Goal: Information Seeking & Learning: Learn about a topic

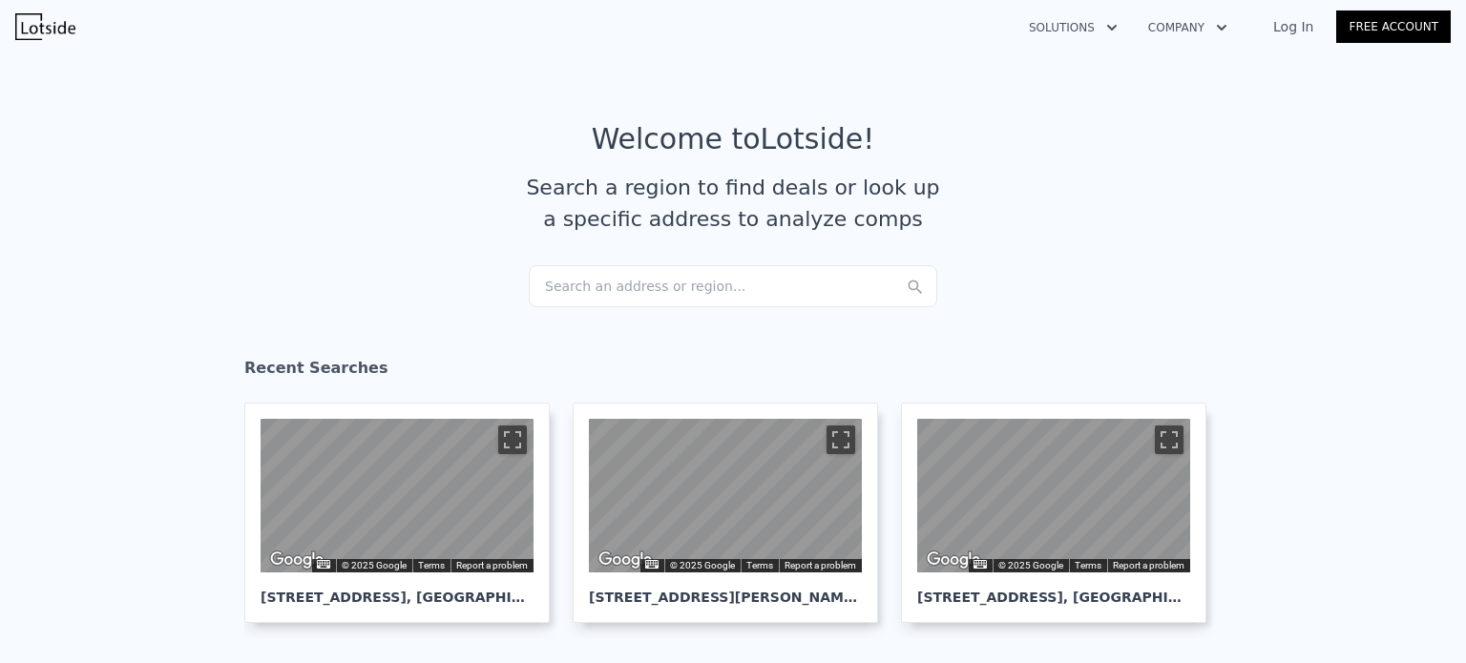
click at [1258, 36] on link "Log In" at bounding box center [1293, 26] width 86 height 19
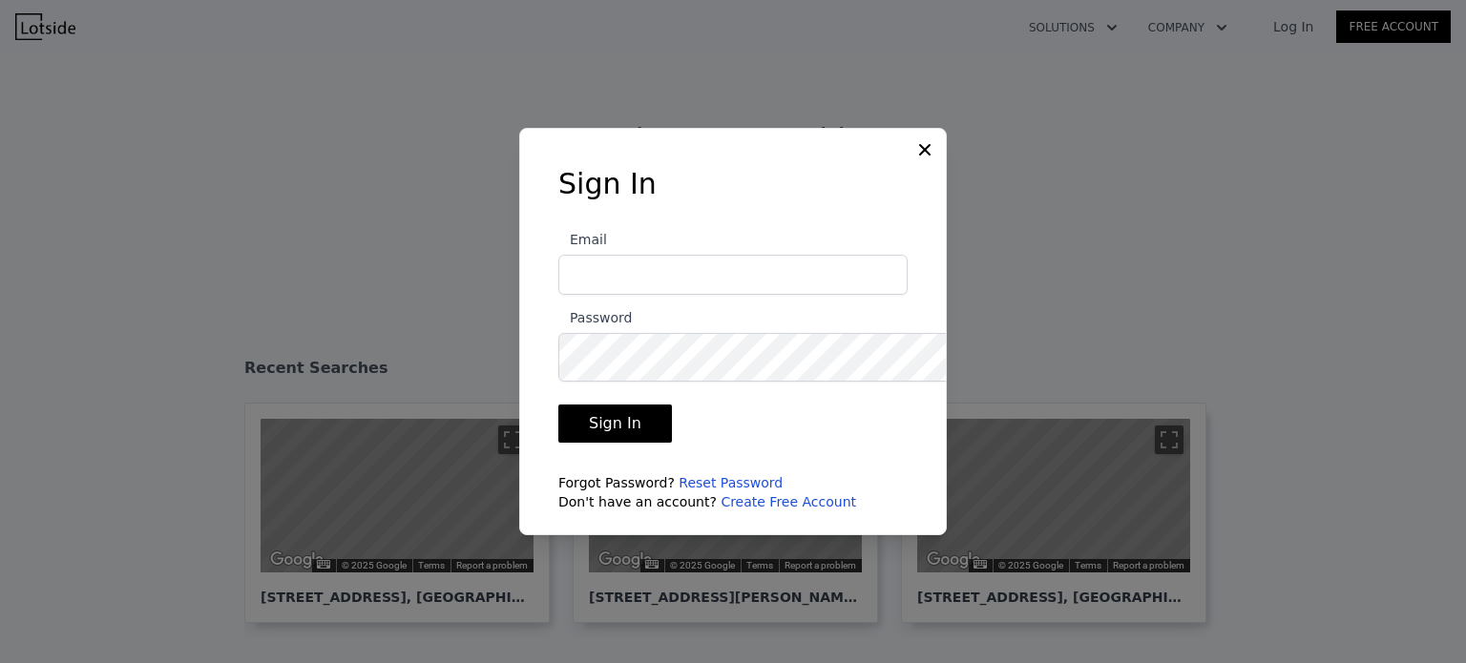
type input "abiytedla@gmail.com"
click at [598, 443] on button "Sign In" at bounding box center [615, 424] width 114 height 38
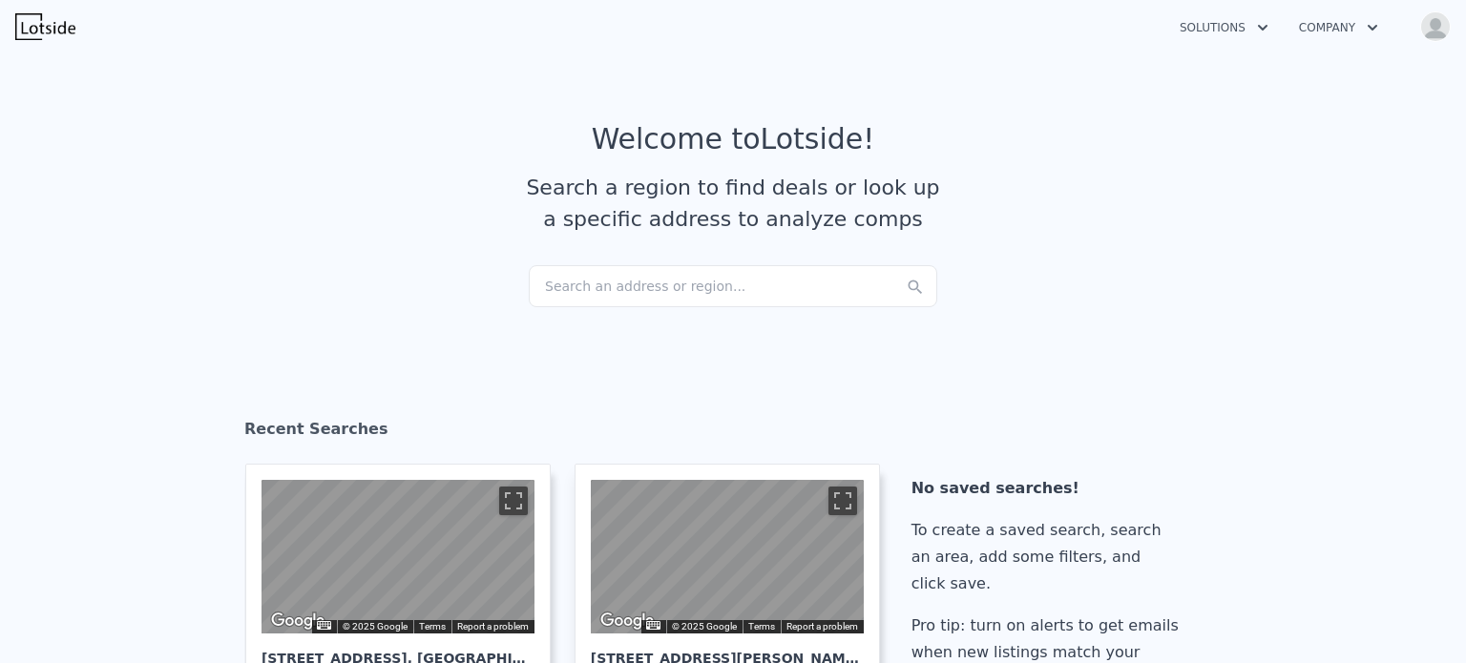
drag, startPoint x: 598, startPoint y: 451, endPoint x: 629, endPoint y: 426, distance: 40.0
click at [629, 426] on section "Recent Searches ← Move left → Move right ↑ Move up ↓ Move down + Zoom in - Zoom…" at bounding box center [733, 559] width 1466 height 434
click at [817, 235] on div "Search a region to find deals or look up a specific address to analyze comps" at bounding box center [733, 203] width 428 height 63
click at [1427, 30] on img "button" at bounding box center [1435, 26] width 31 height 31
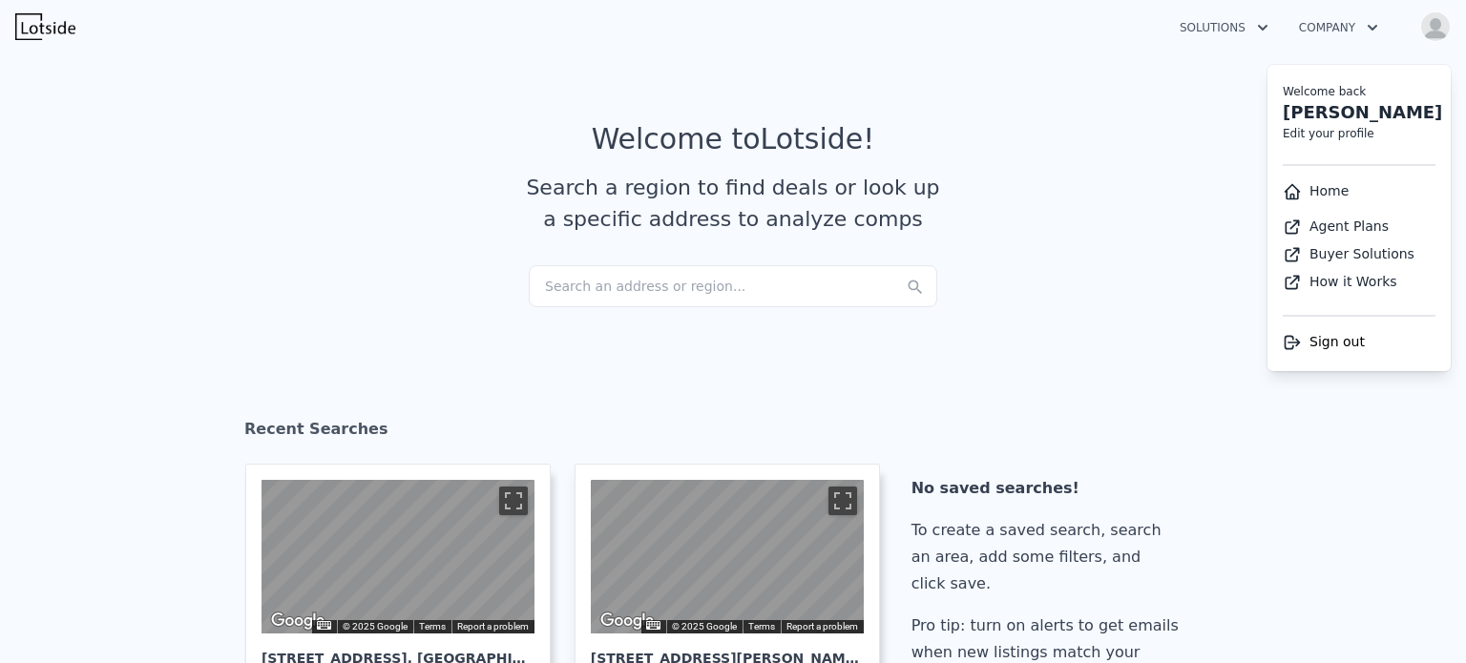
click at [1114, 342] on section "Welcome to Lotside ! Search a region to find deals or look up a specific addres…" at bounding box center [733, 194] width 1466 height 296
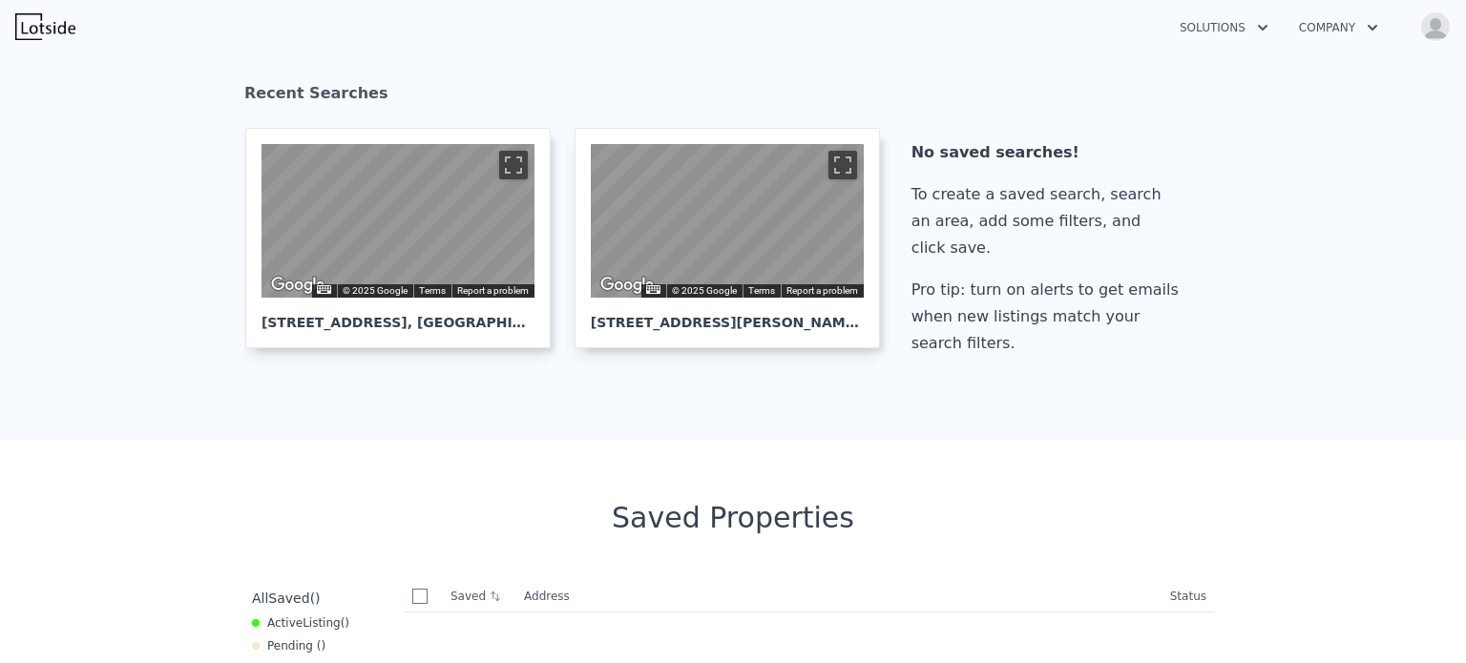
scroll to position [337, 0]
click at [364, 293] on section "Recent Searches ← Move left → Move right ↑ Move up ↓ Move down + Zoom in - Zoom…" at bounding box center [733, 222] width 1466 height 434
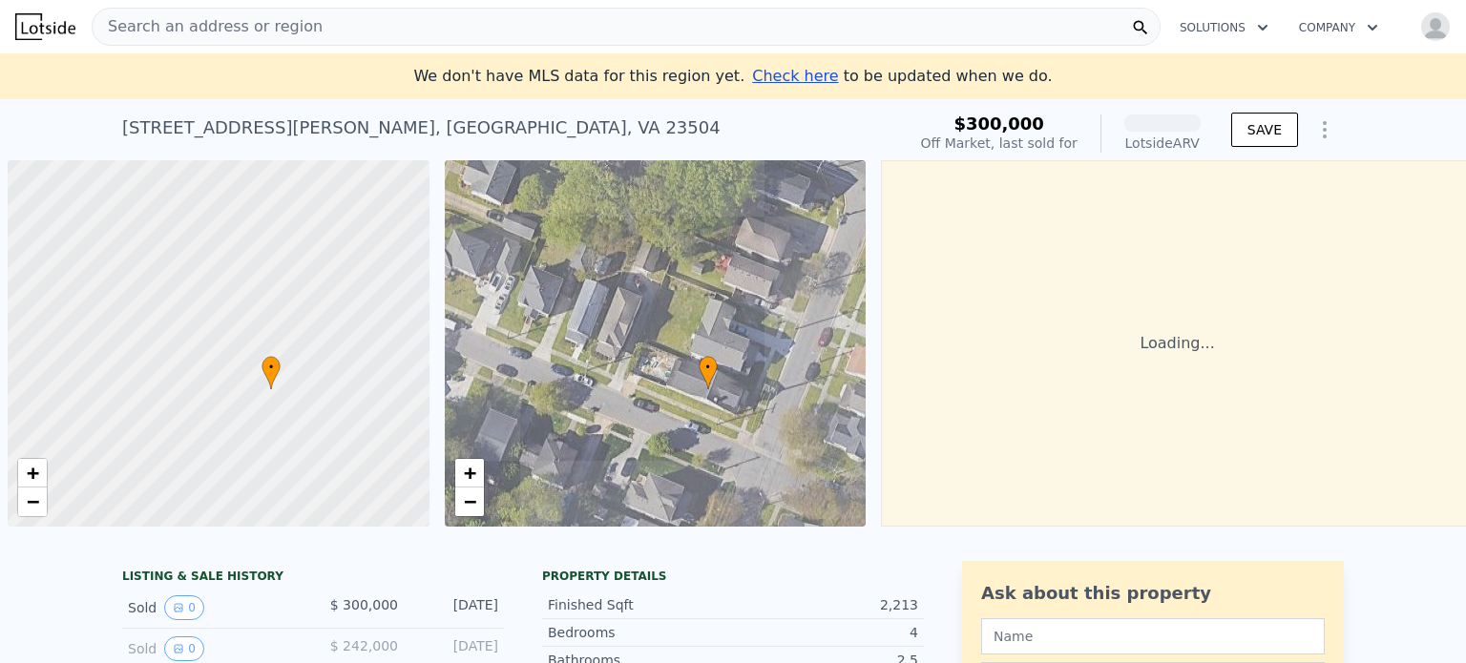
scroll to position [0, 10]
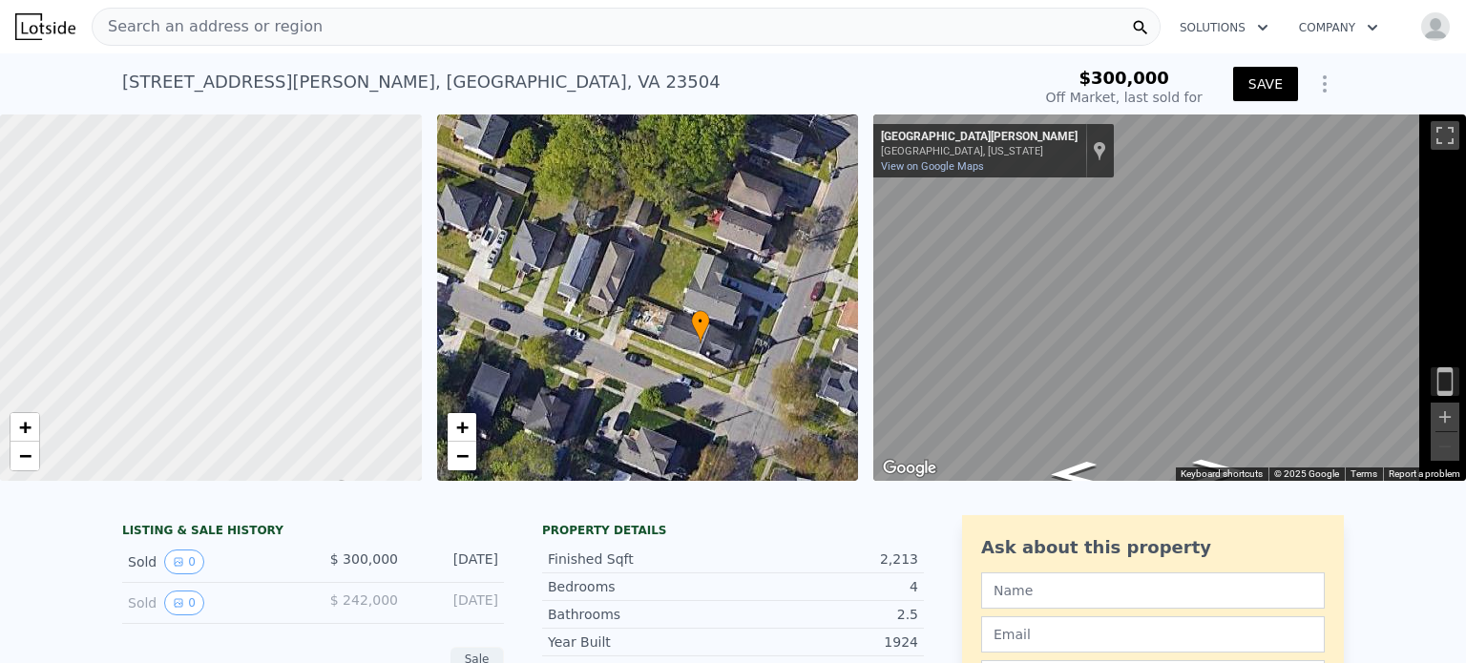
drag, startPoint x: 434, startPoint y: 160, endPoint x: 513, endPoint y: 330, distance: 187.1
click at [513, 330] on div at bounding box center [264, 344] width 632 height 550
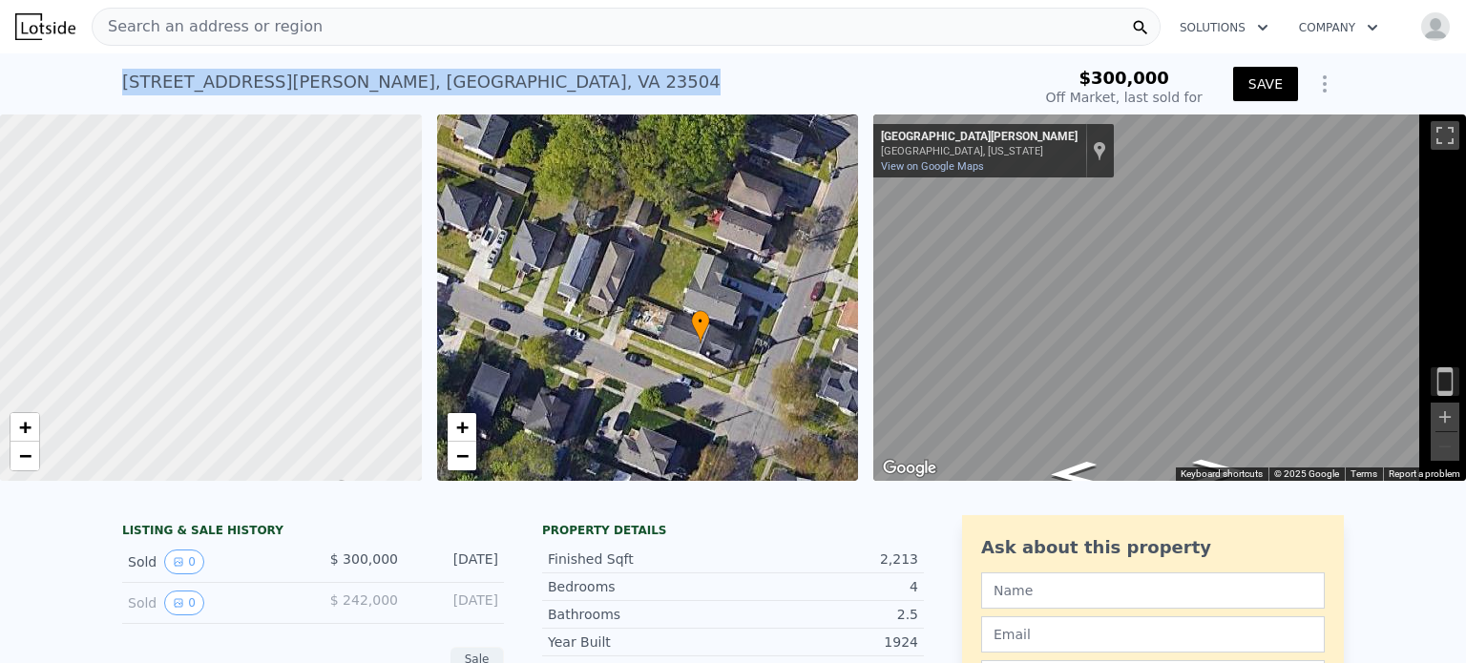
drag, startPoint x: 424, startPoint y: 105, endPoint x: 0, endPoint y: 111, distance: 423.8
click at [122, 111] on div "955 Marshall Ave , Norfolk County , VA 23504 Sold Mar 2024 for $300k" at bounding box center [572, 87] width 901 height 53
copy div "955 Marshall Ave , Norfolk County , VA 23504"
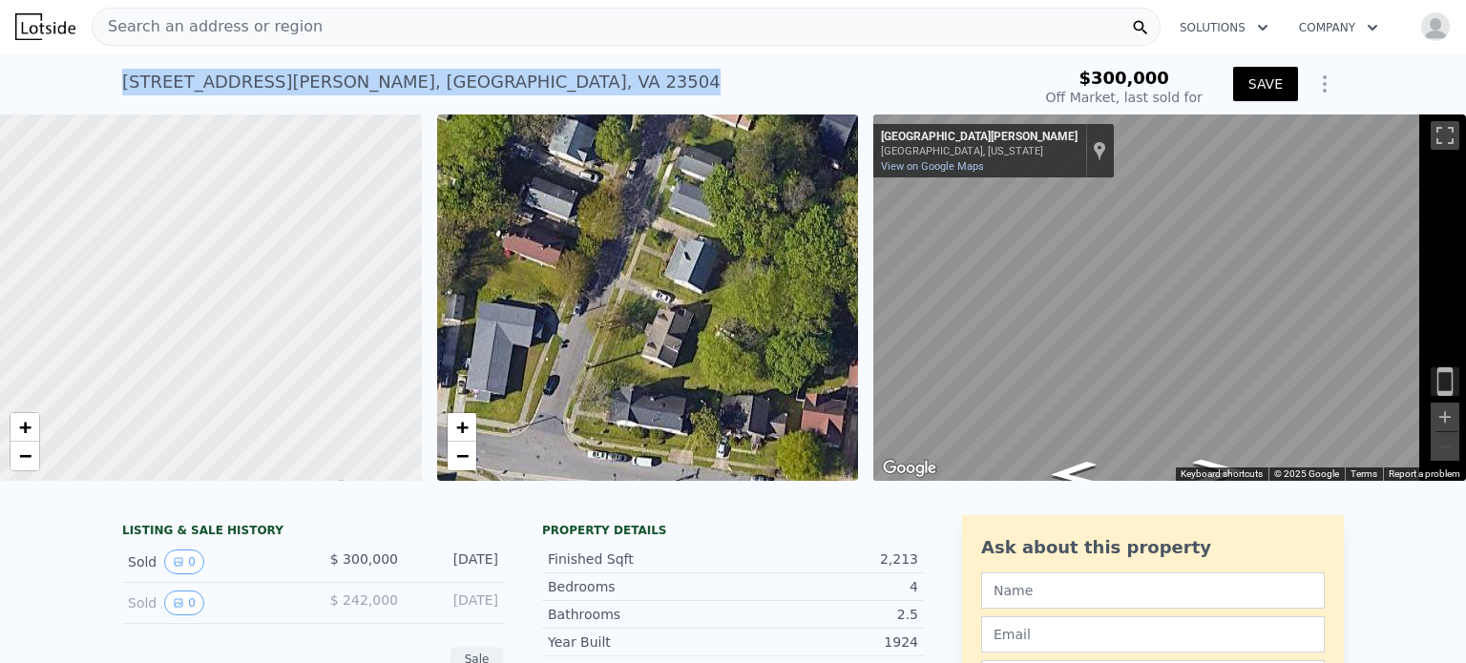
drag, startPoint x: 922, startPoint y: 175, endPoint x: 1274, endPoint y: -95, distance: 443.9
click at [1274, 0] on html "Search an address or region Solutions Company Open main menu Open user menu 955…" at bounding box center [733, 331] width 1466 height 663
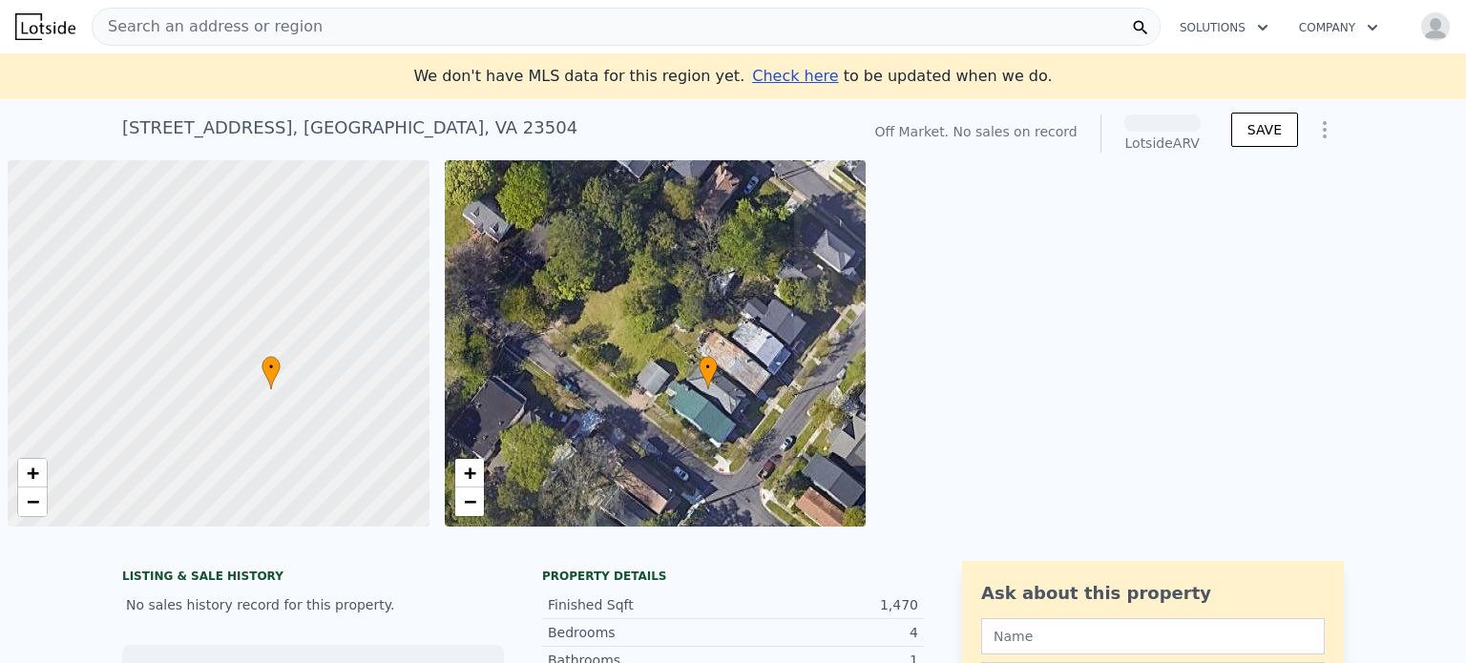
scroll to position [0, 10]
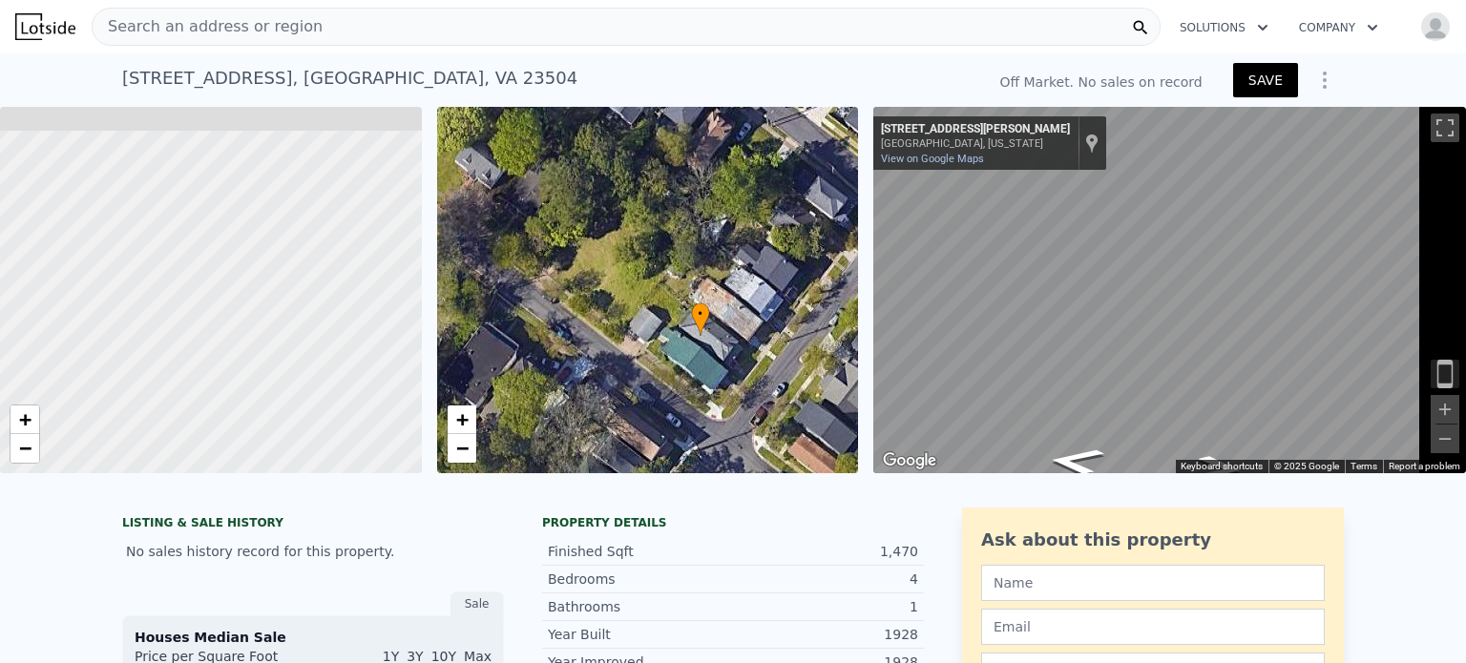
drag, startPoint x: 152, startPoint y: 179, endPoint x: 270, endPoint y: 341, distance: 200.1
click at [270, 341] on div at bounding box center [307, 406] width 632 height 550
click at [270, 341] on div at bounding box center [264, 336] width 632 height 550
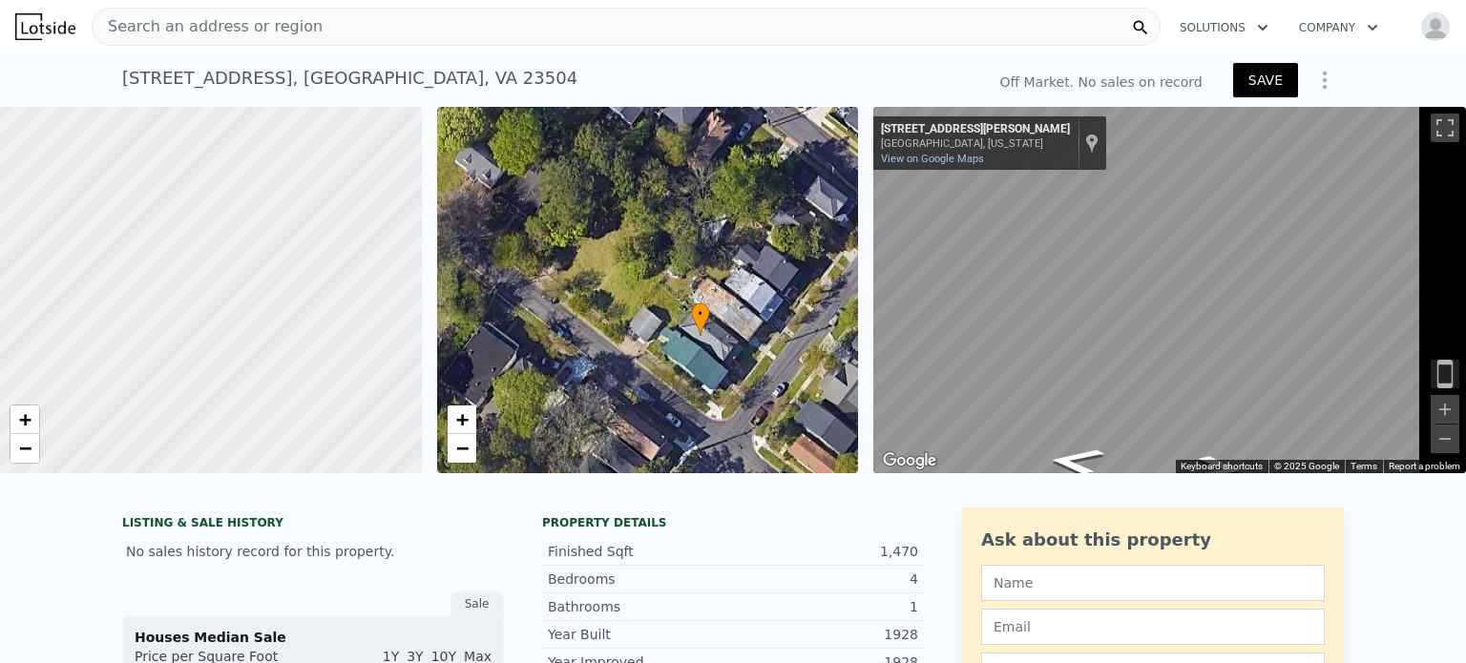
click at [270, 341] on div at bounding box center [264, 336] width 632 height 550
click at [399, 92] on div "[STREET_ADDRESS] No sales on record" at bounding box center [549, 84] width 854 height 46
drag, startPoint x: 340, startPoint y: 93, endPoint x: 0, endPoint y: 77, distance: 340.1
click at [122, 77] on div "[STREET_ADDRESS] No sales on record" at bounding box center [549, 84] width 854 height 46
copy div "[STREET_ADDRESS]"
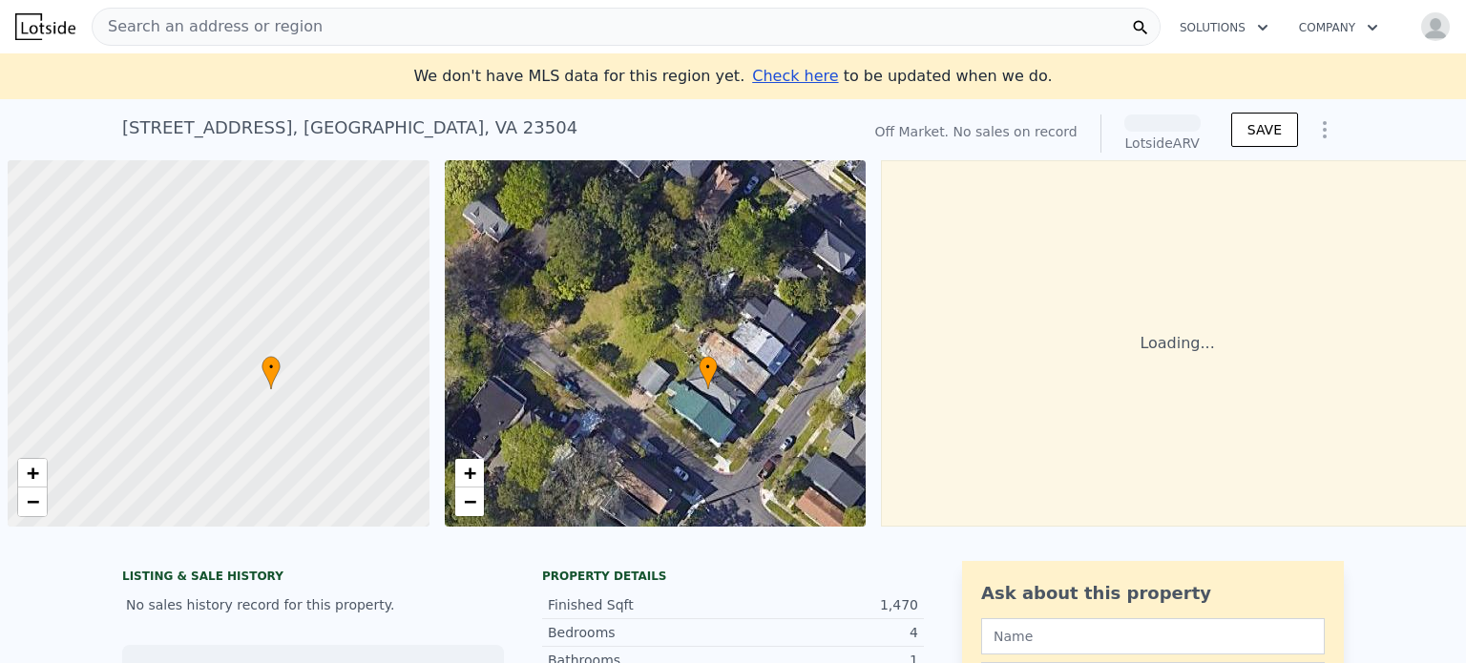
scroll to position [0, 10]
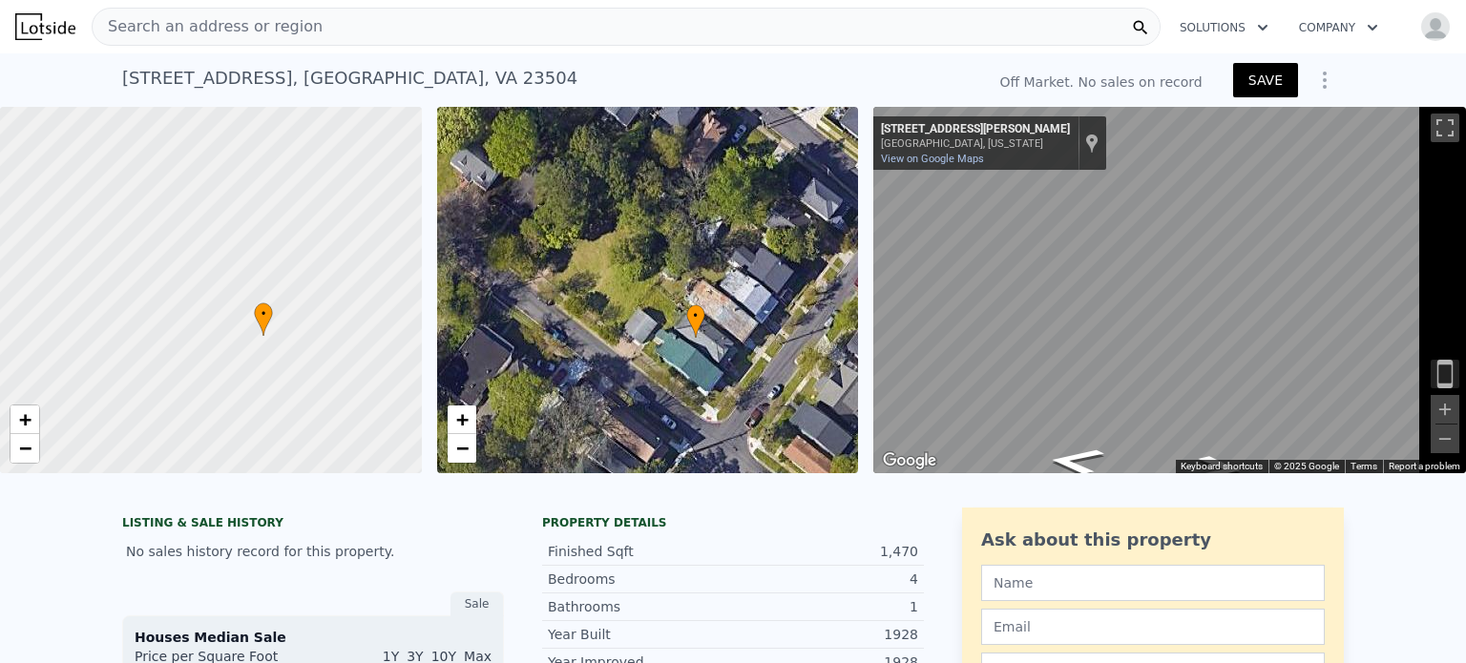
drag, startPoint x: 852, startPoint y: 371, endPoint x: 832, endPoint y: 382, distance: 22.6
click at [832, 382] on div "• + −" at bounding box center [648, 290] width 422 height 367
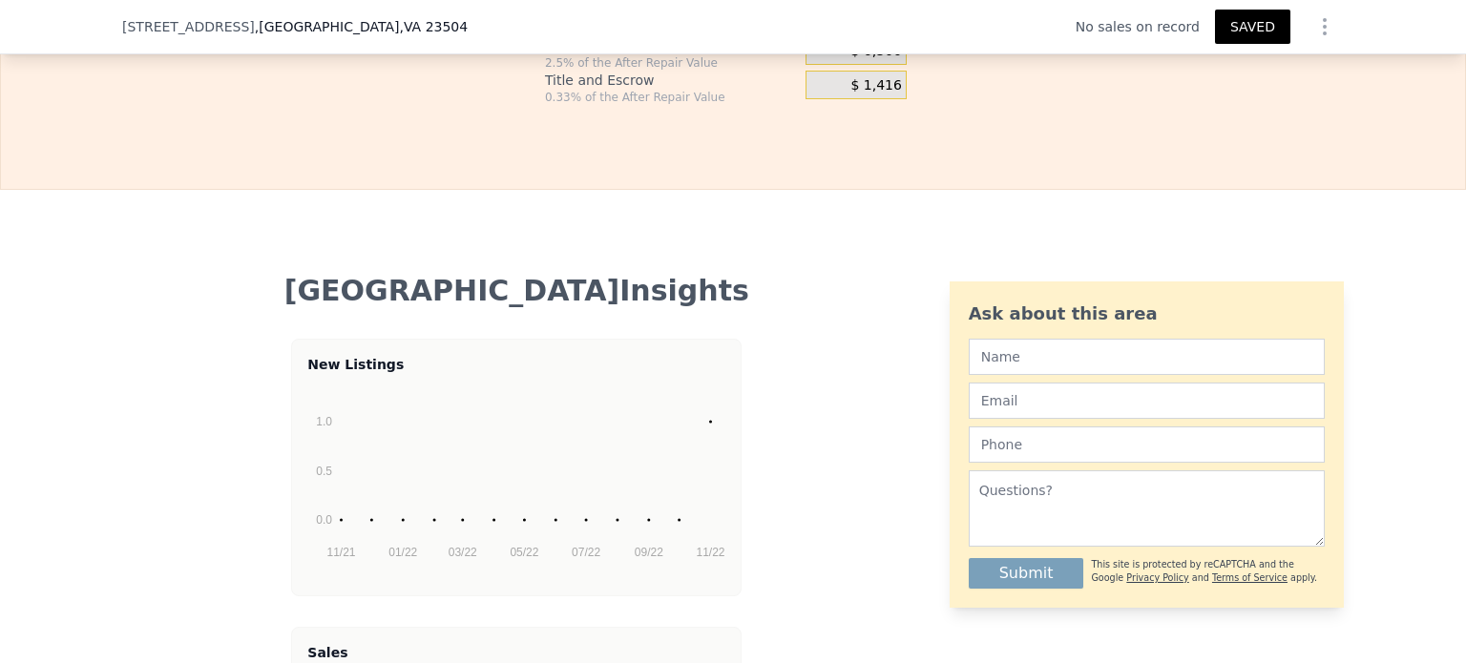
scroll to position [3341, 0]
drag, startPoint x: 1366, startPoint y: 283, endPoint x: 1352, endPoint y: 282, distance: 14.3
type input "$ 7,000"
type input "$ 100,146"
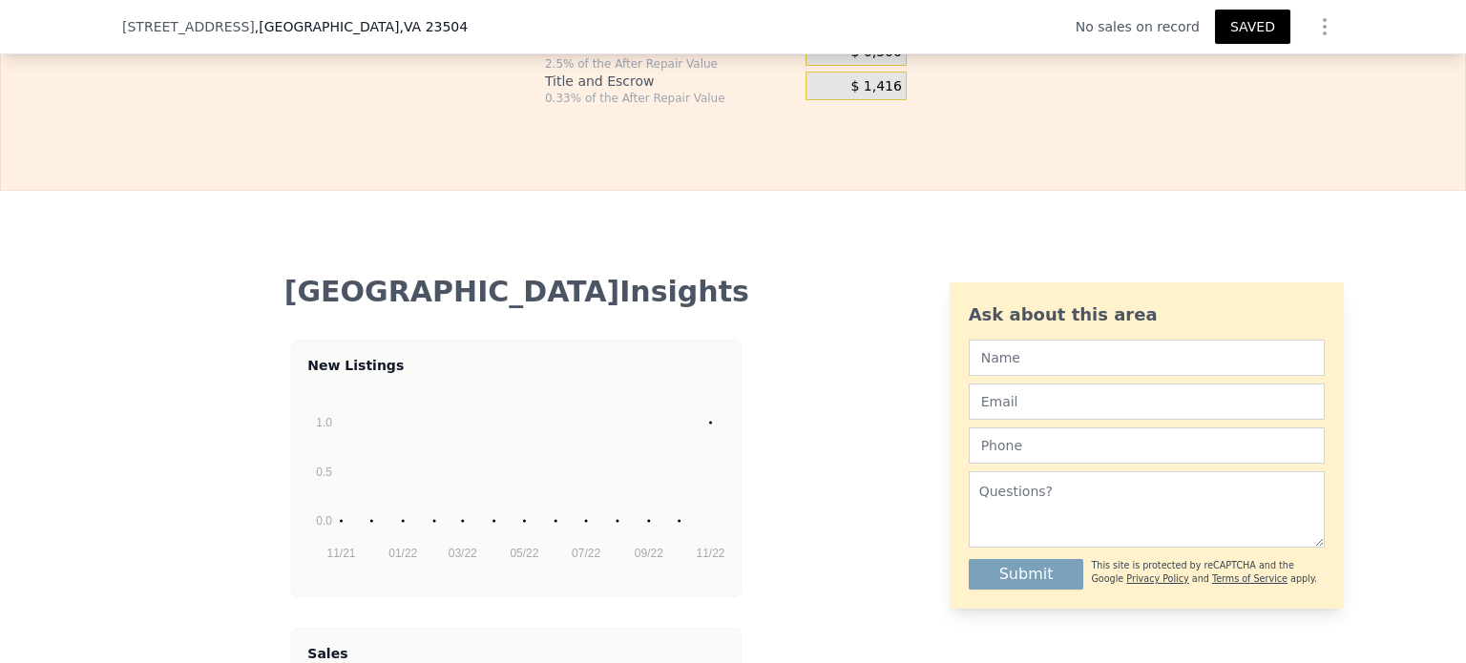
type input "$ 70,000"
type input "$ 33,114"
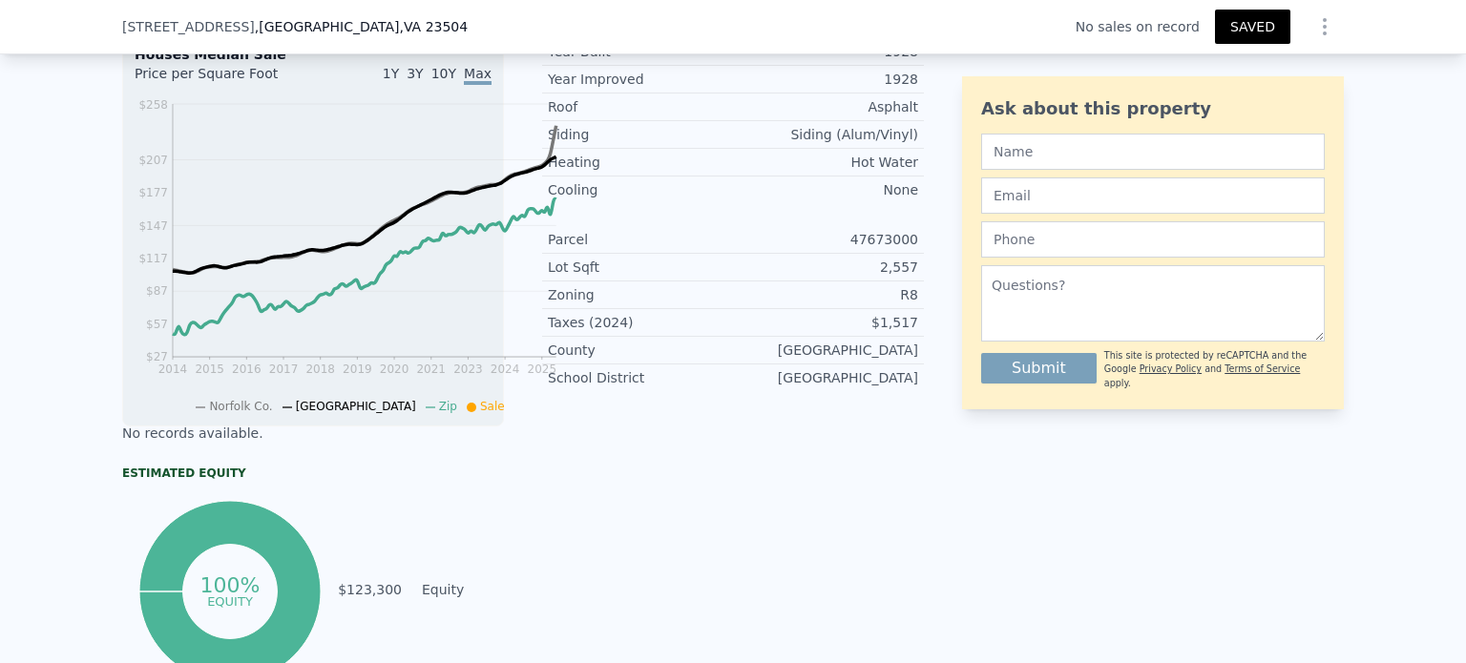
scroll to position [0, 0]
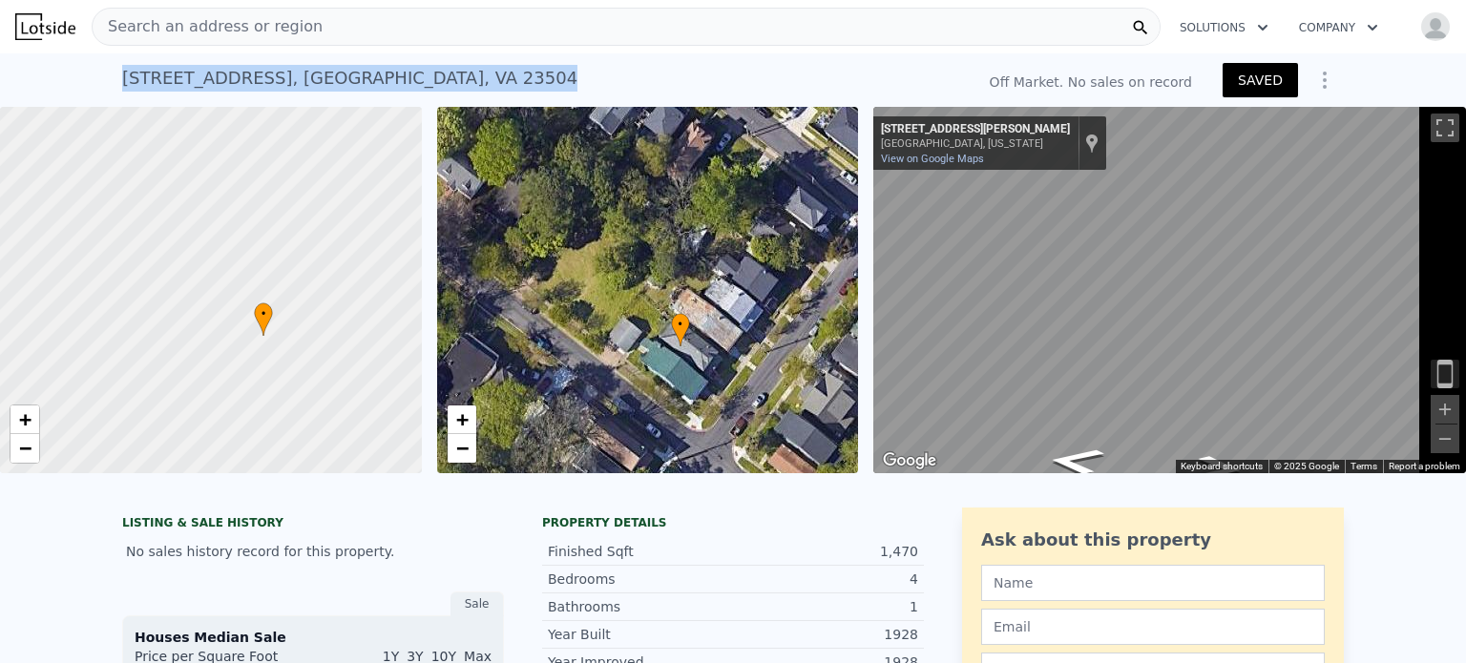
drag, startPoint x: 352, startPoint y: 99, endPoint x: 0, endPoint y: 89, distance: 352.4
click at [122, 89] on div "[STREET_ADDRESS] No sales on record" at bounding box center [544, 84] width 845 height 46
copy div "[STREET_ADDRESS]"
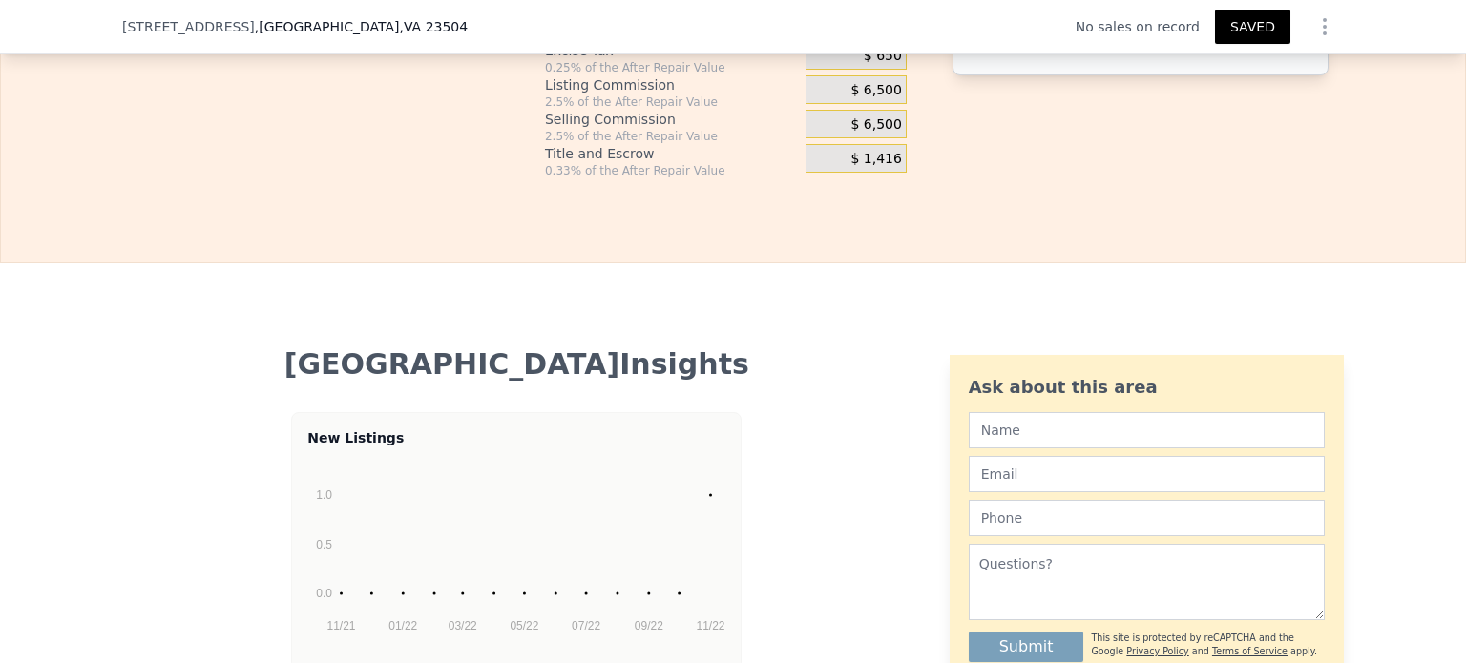
scroll to position [3272, 0]
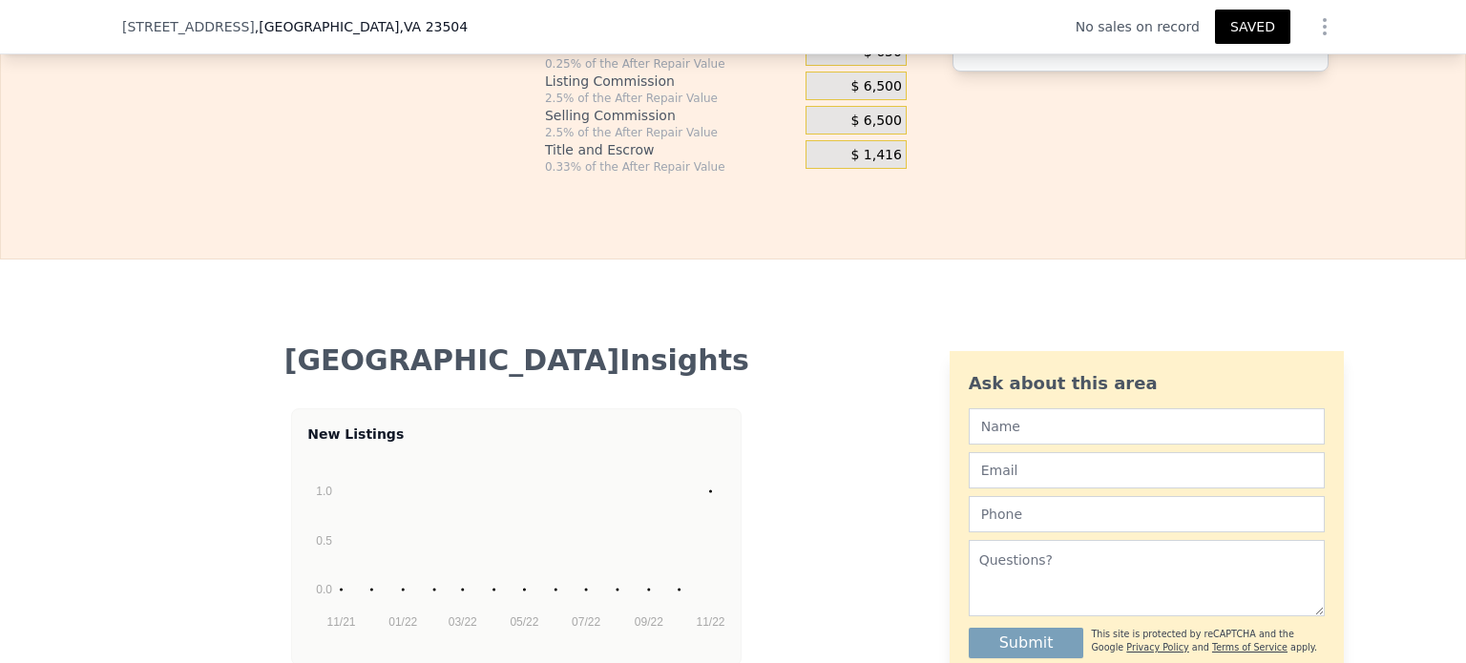
type input "$ 60,000"
type input "$ 43,754"
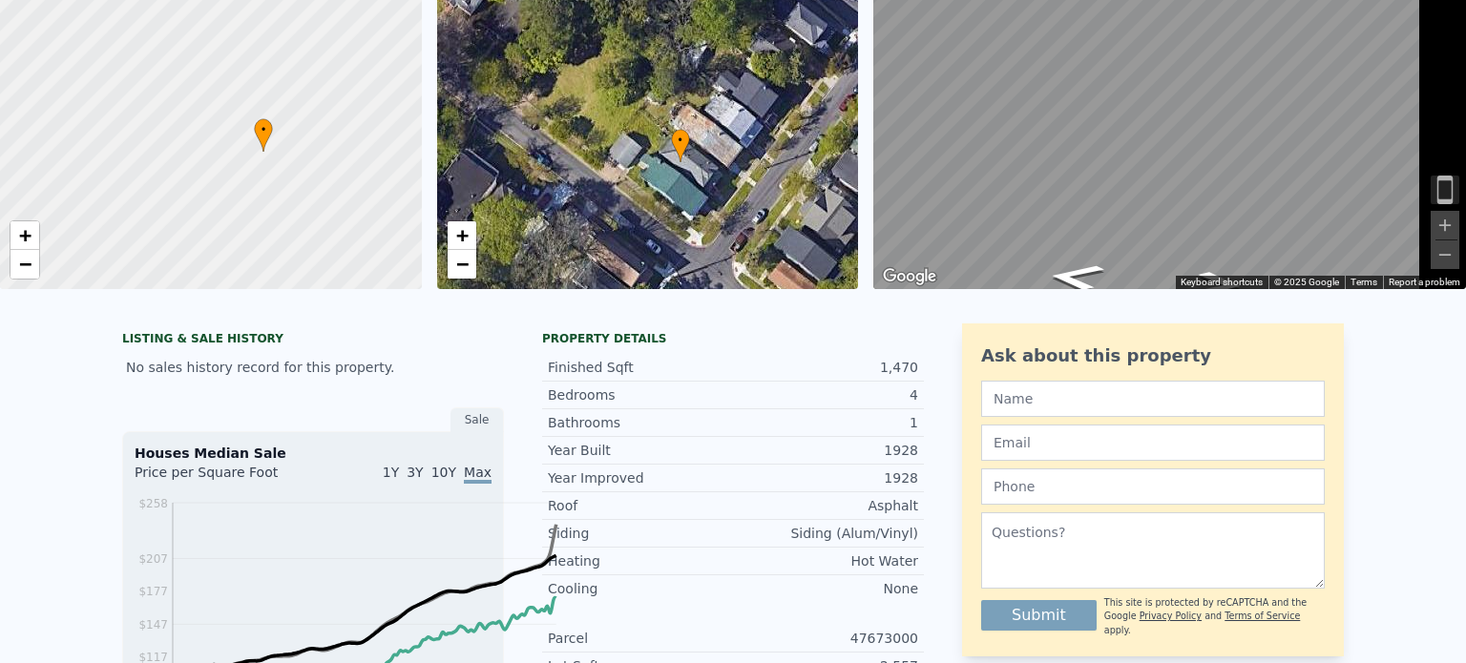
scroll to position [0, 0]
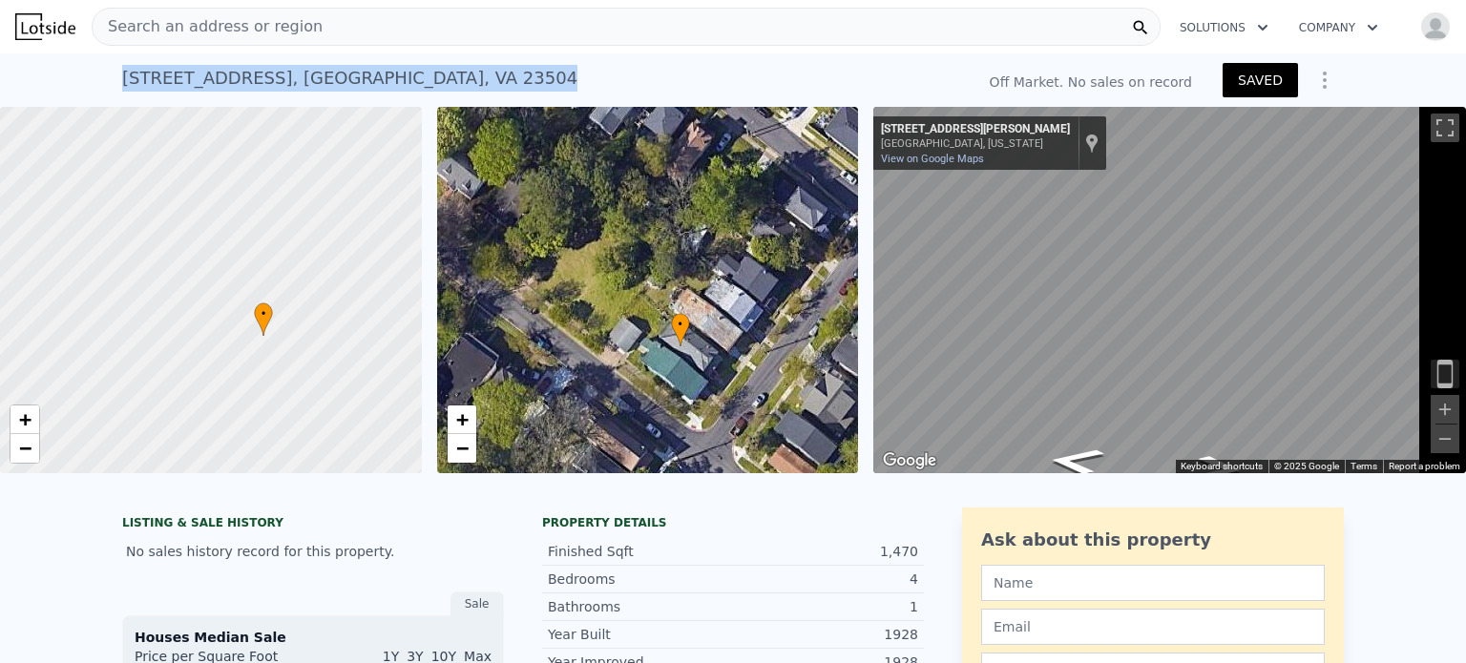
drag, startPoint x: 346, startPoint y: 97, endPoint x: 0, endPoint y: 96, distance: 346.5
click at [122, 96] on div "[STREET_ADDRESS] No sales on record" at bounding box center [544, 84] width 845 height 46
copy div "[STREET_ADDRESS]"
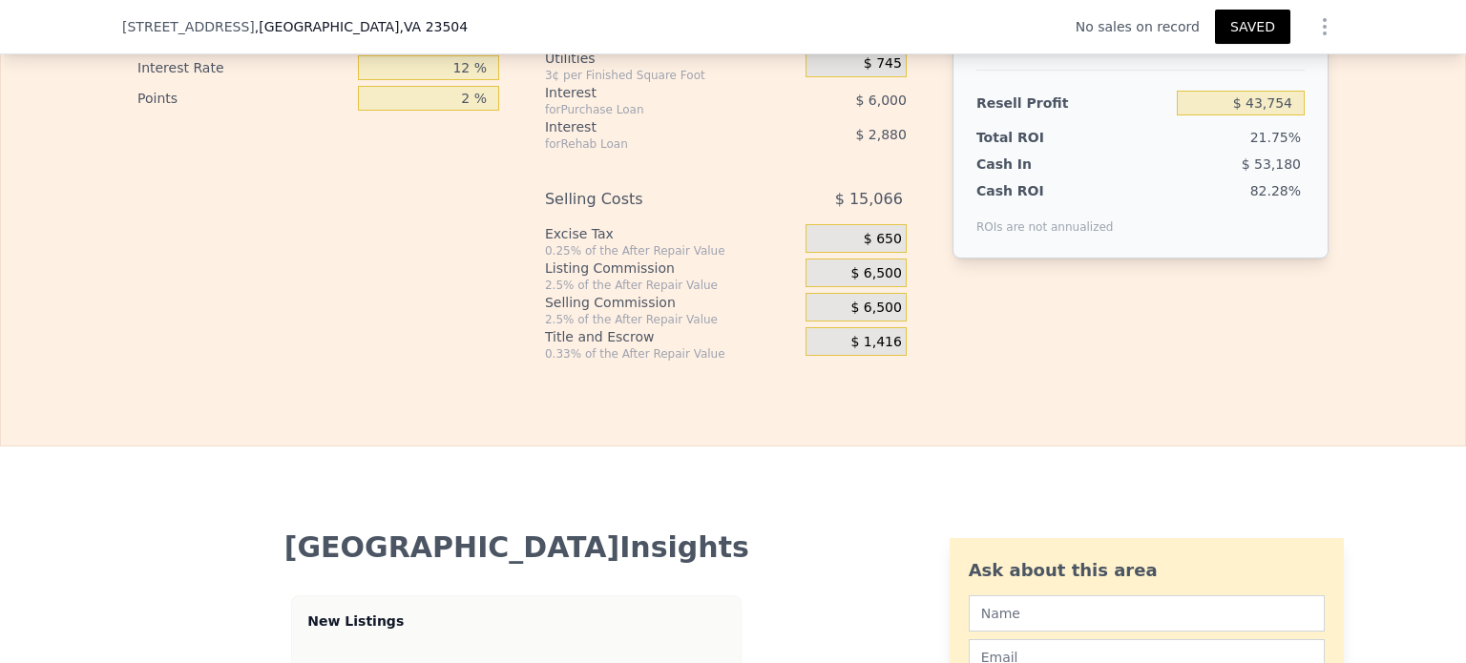
scroll to position [3047, 0]
